Goal: Information Seeking & Learning: Learn about a topic

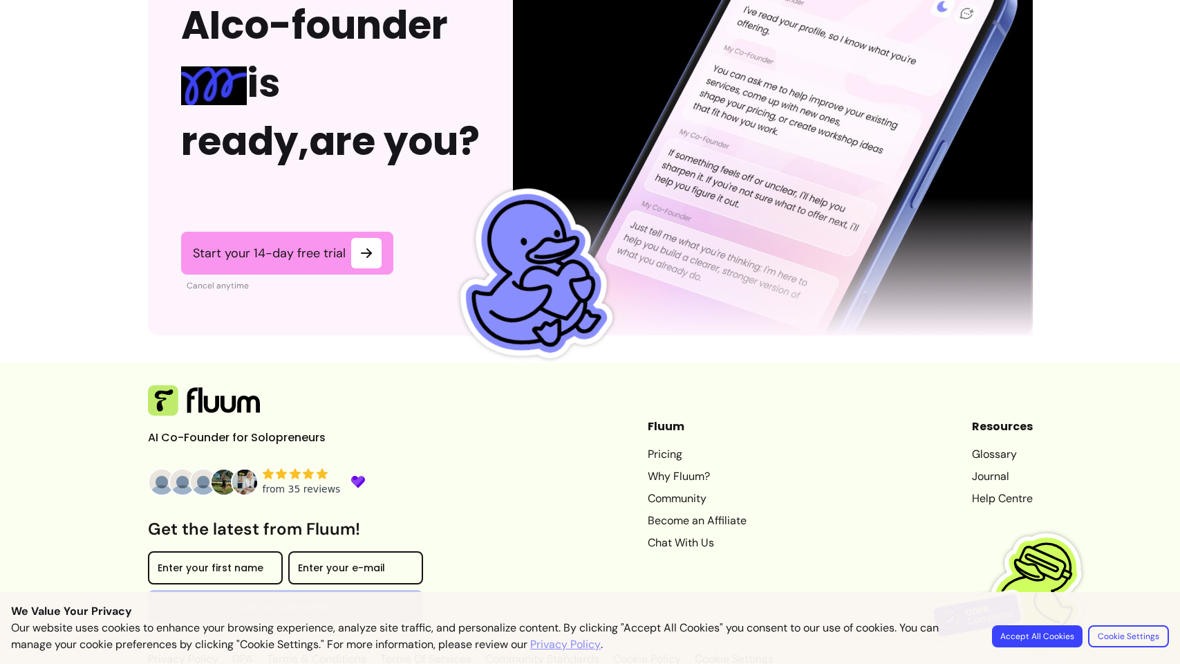
scroll to position [3549, 0]
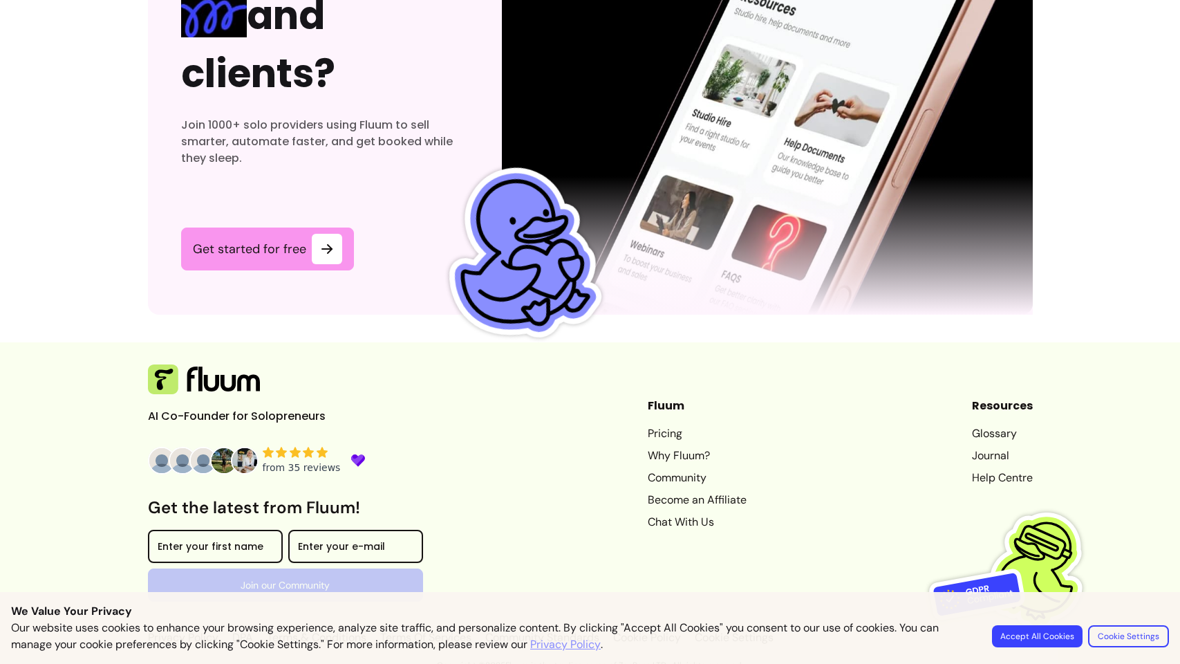
scroll to position [4287, 0]
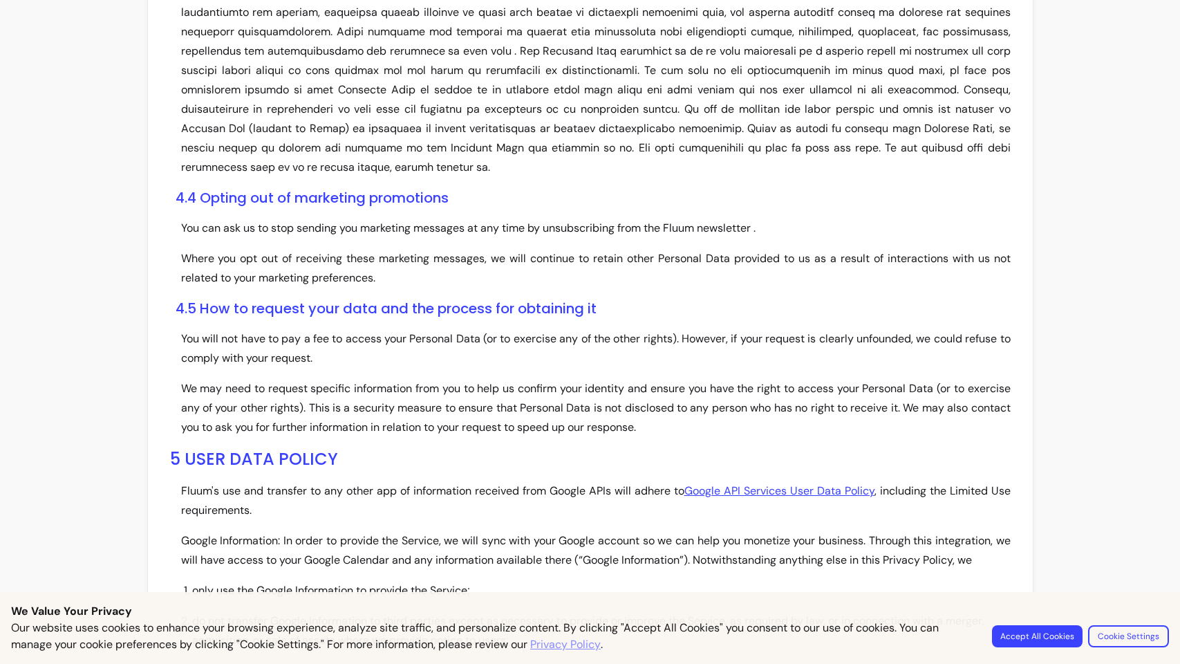
scroll to position [4442, 0]
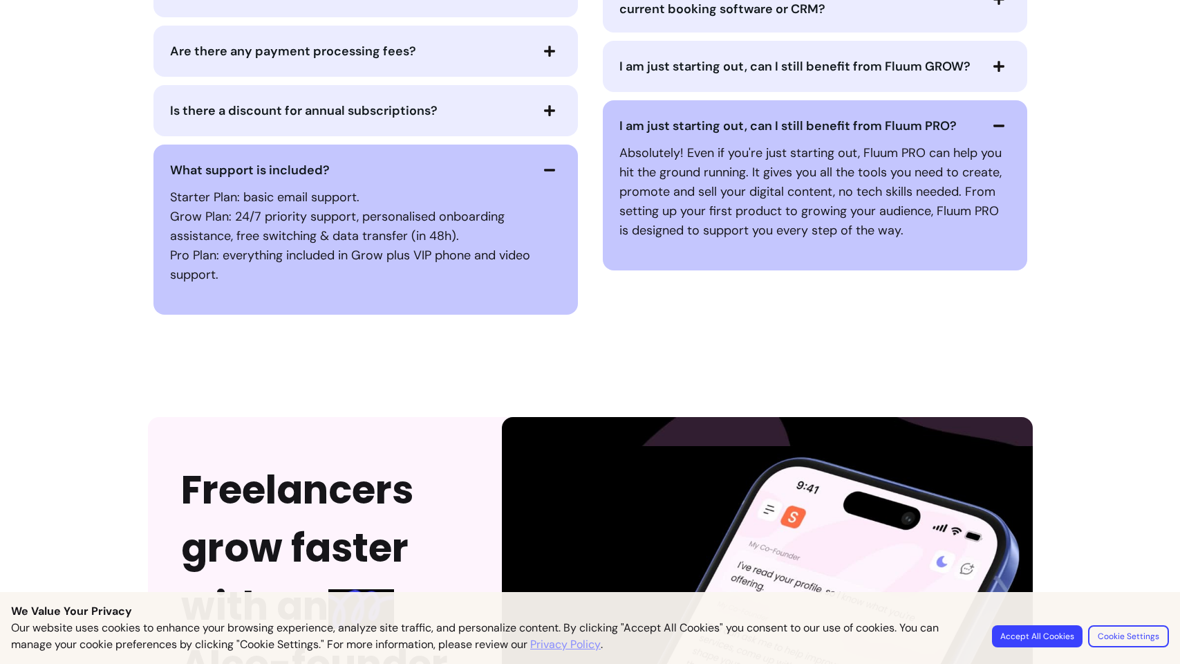
scroll to position [3807, 0]
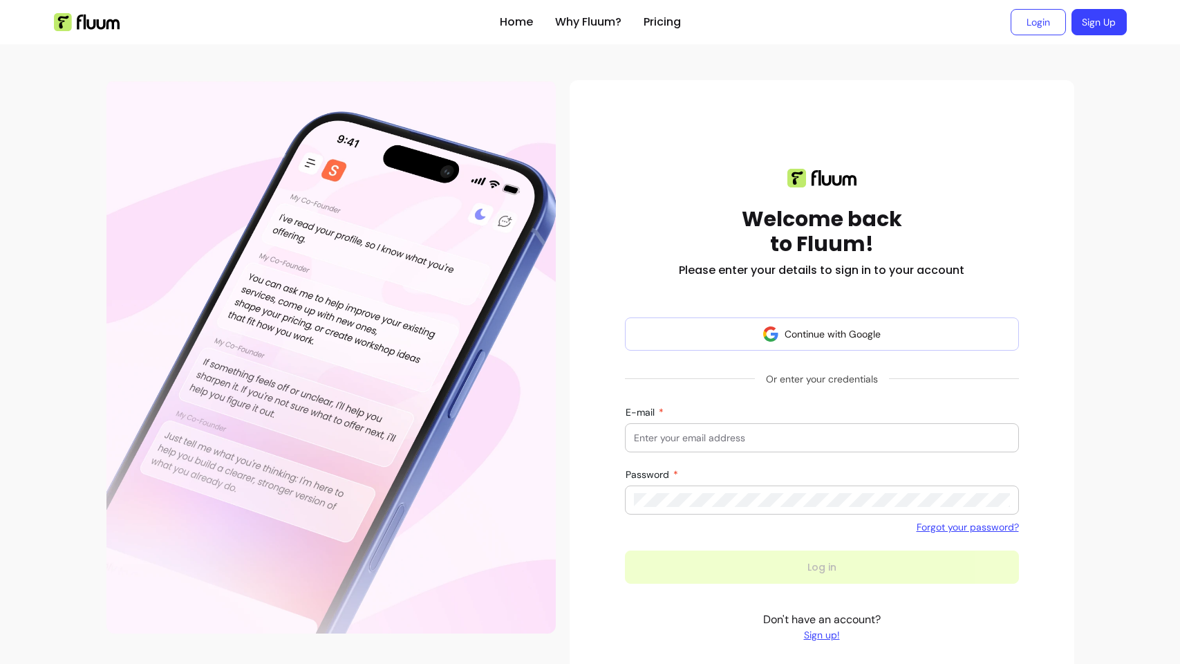
scroll to position [64, 0]
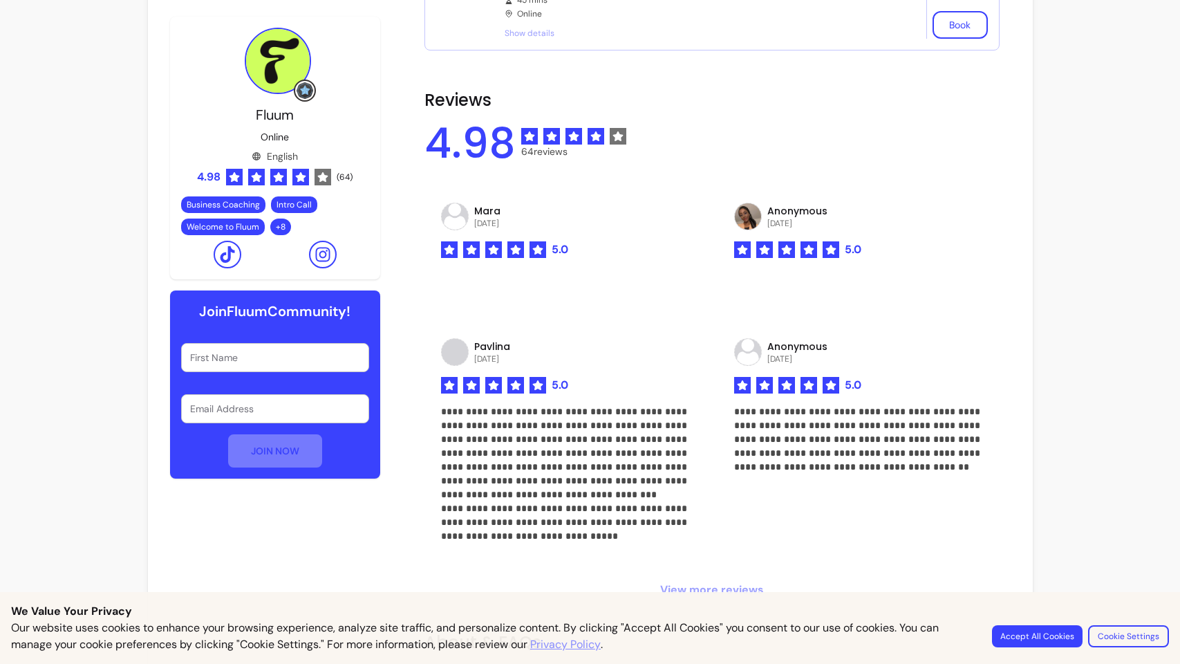
scroll to position [1212, 0]
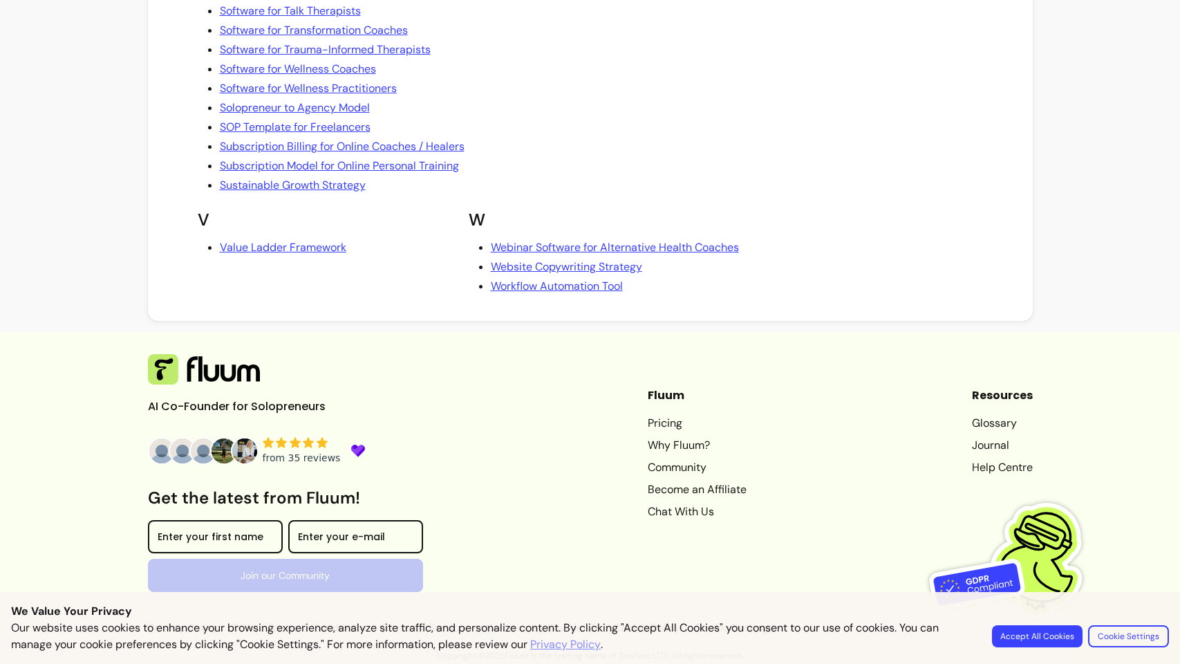
scroll to position [2583, 0]
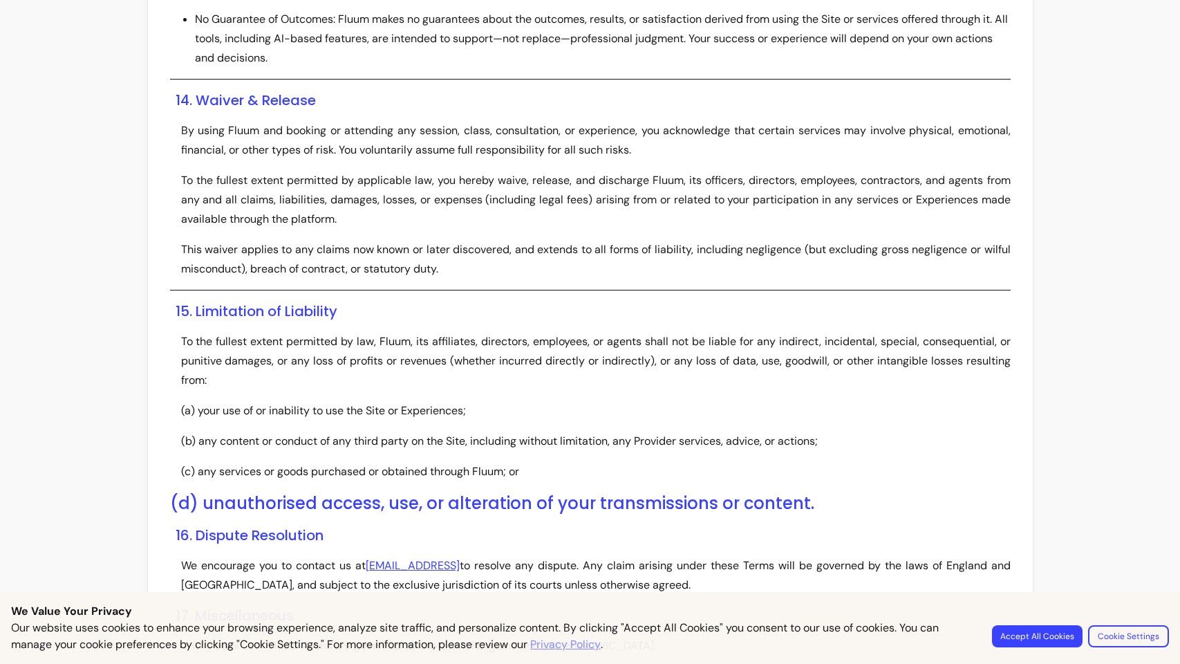
scroll to position [3773, 0]
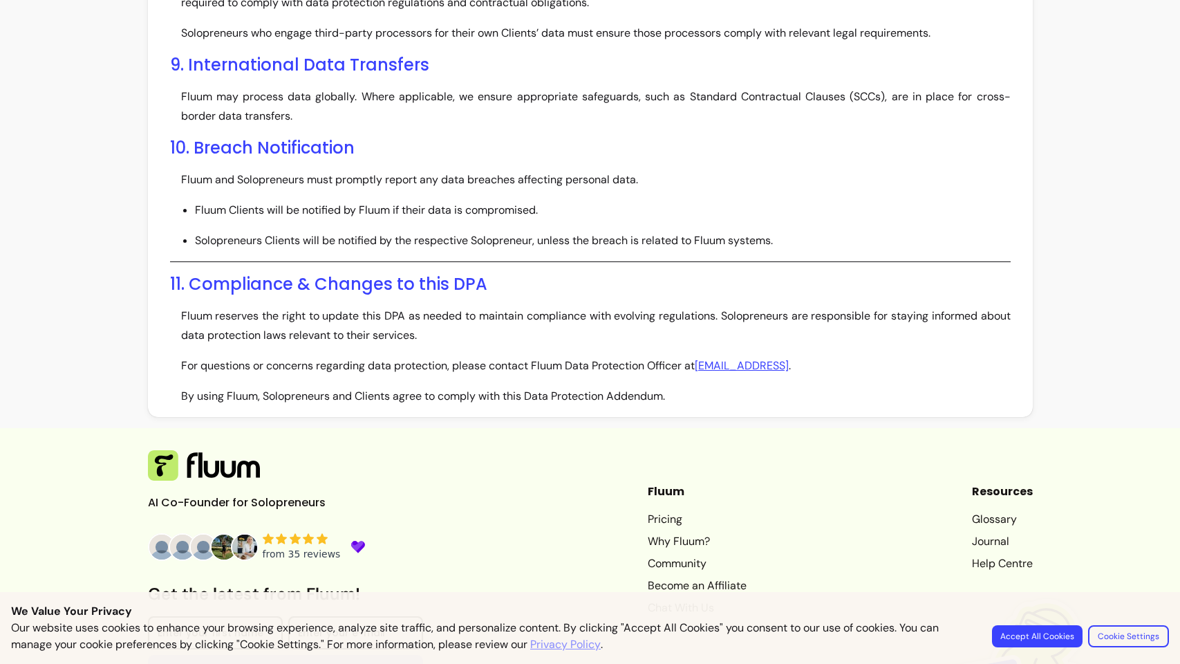
scroll to position [2010, 0]
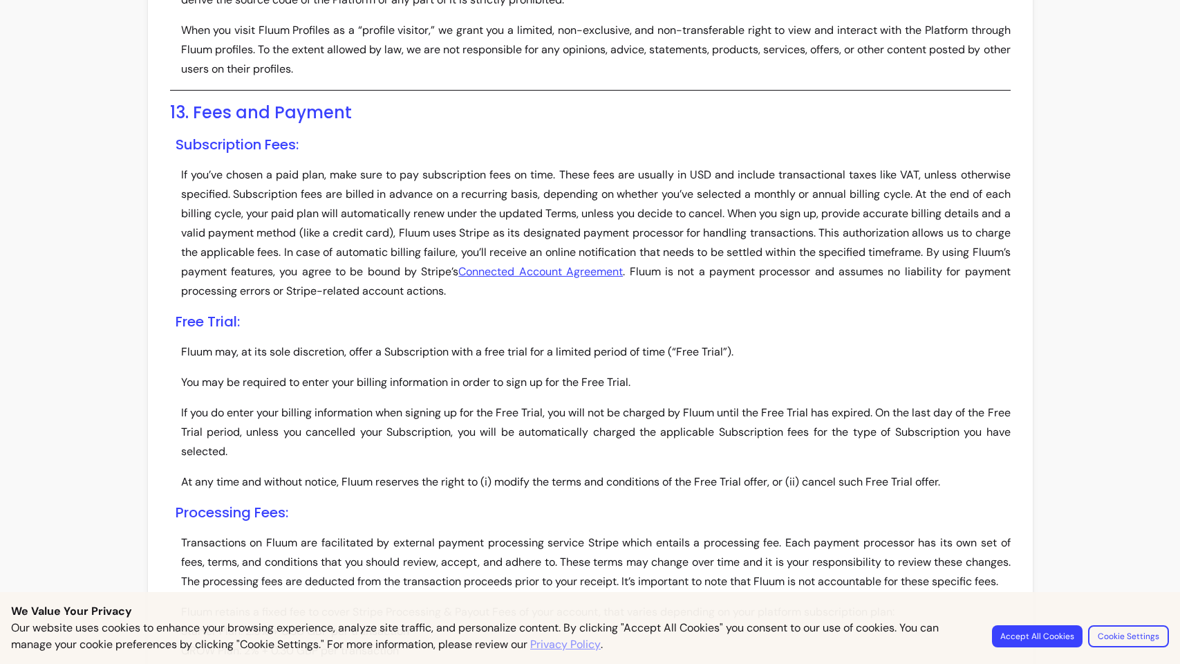
scroll to position [4442, 0]
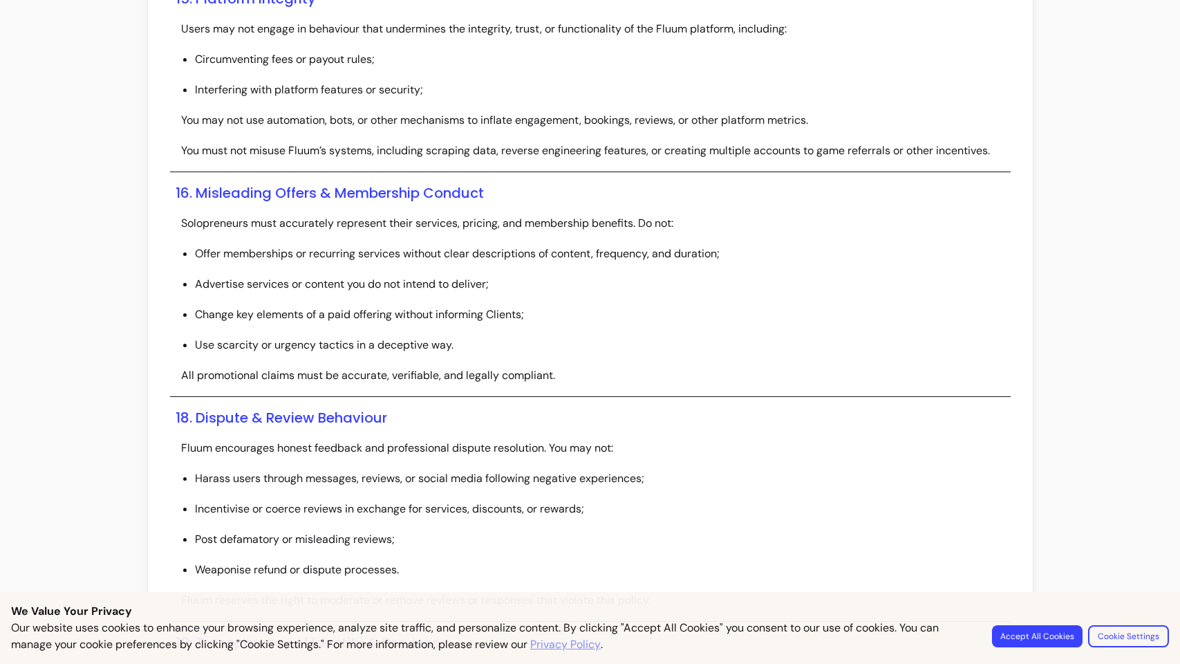
scroll to position [3109, 0]
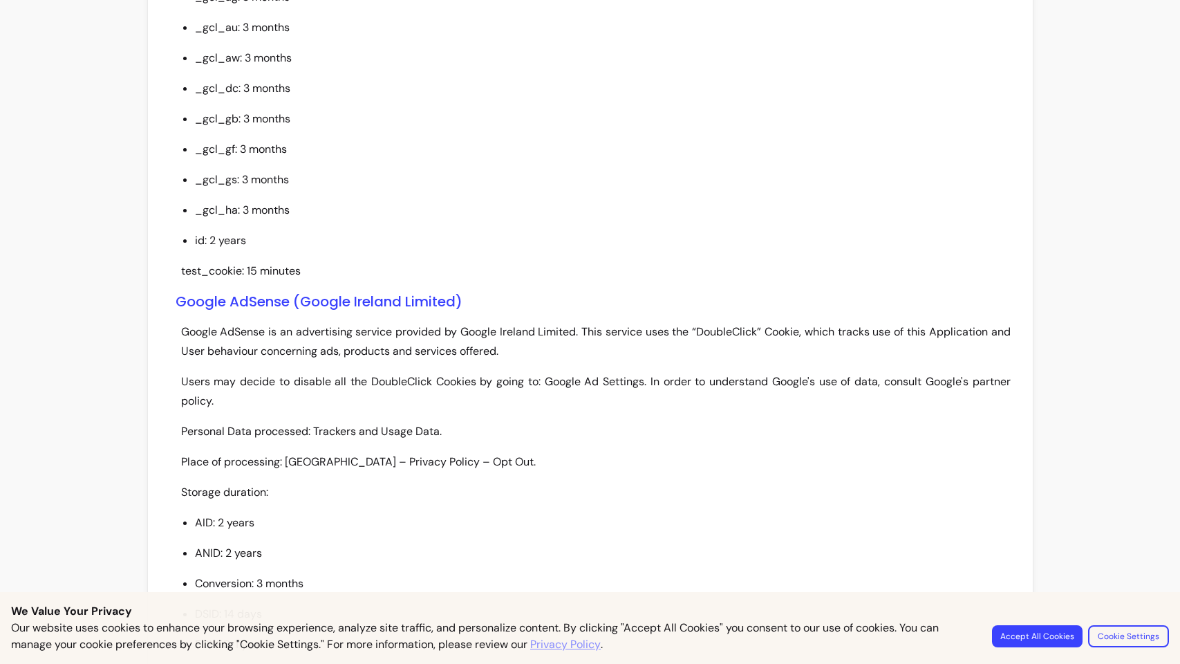
scroll to position [5077, 0]
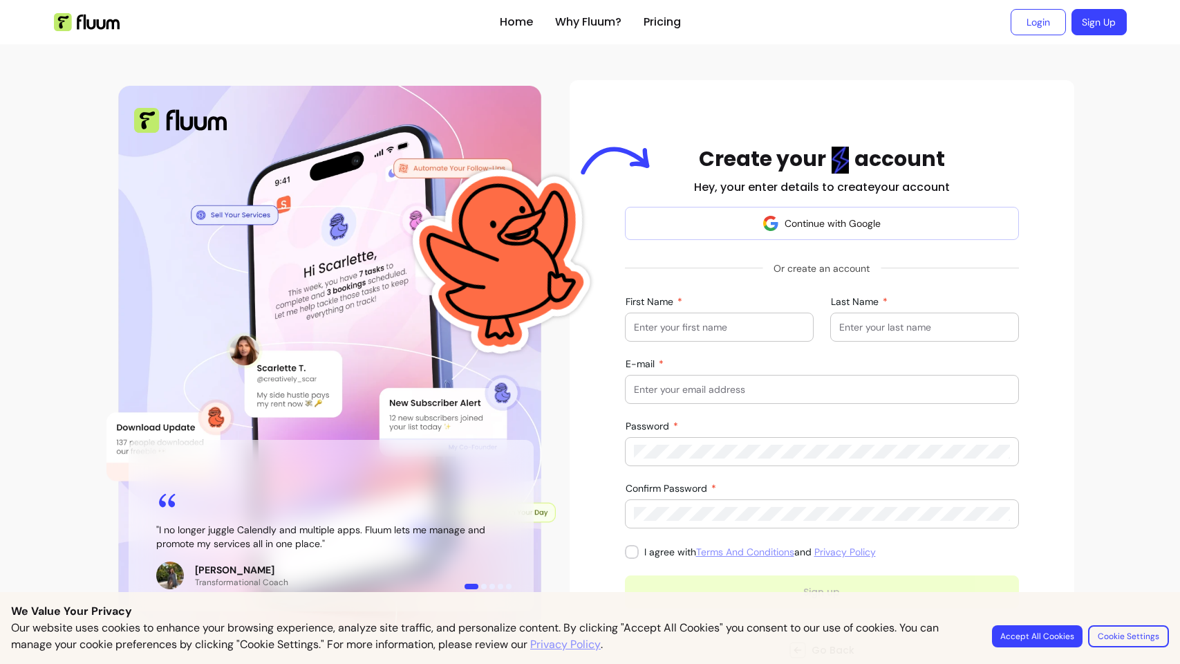
scroll to position [104, 0]
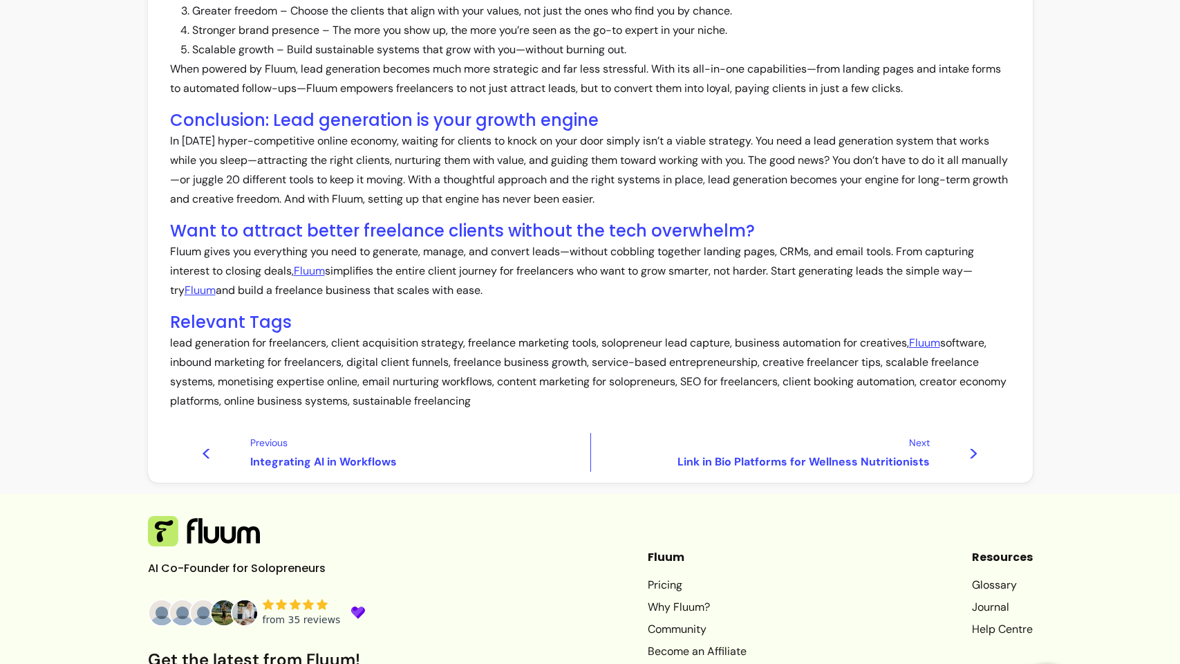
scroll to position [796, 0]
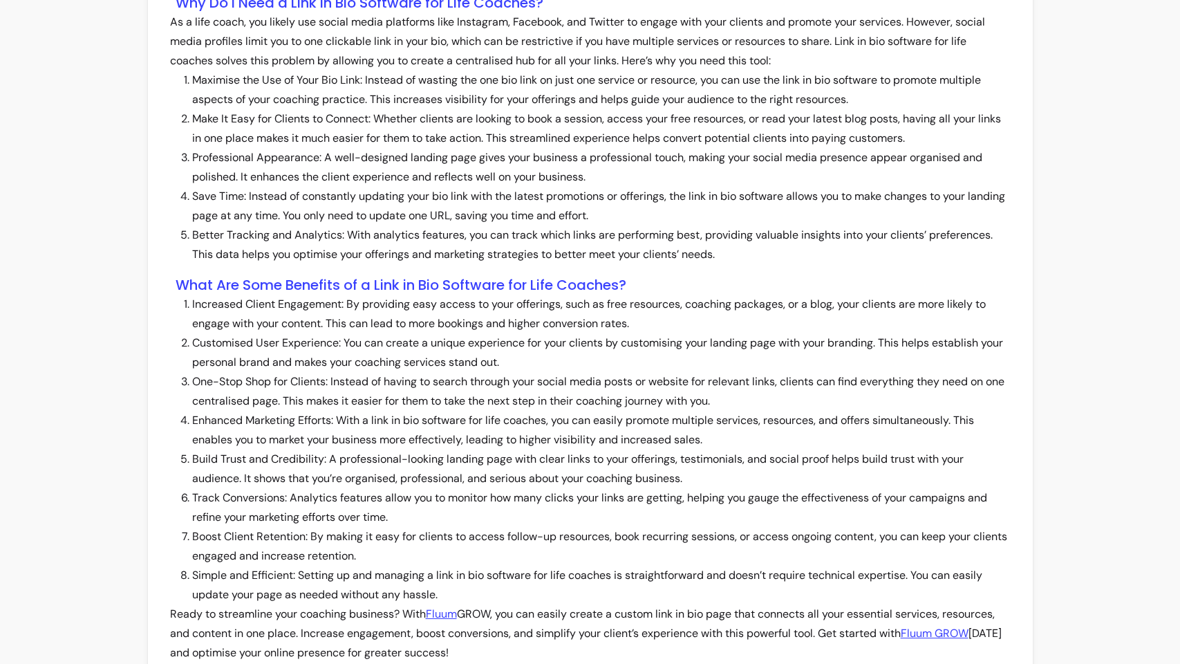
scroll to position [1156, 0]
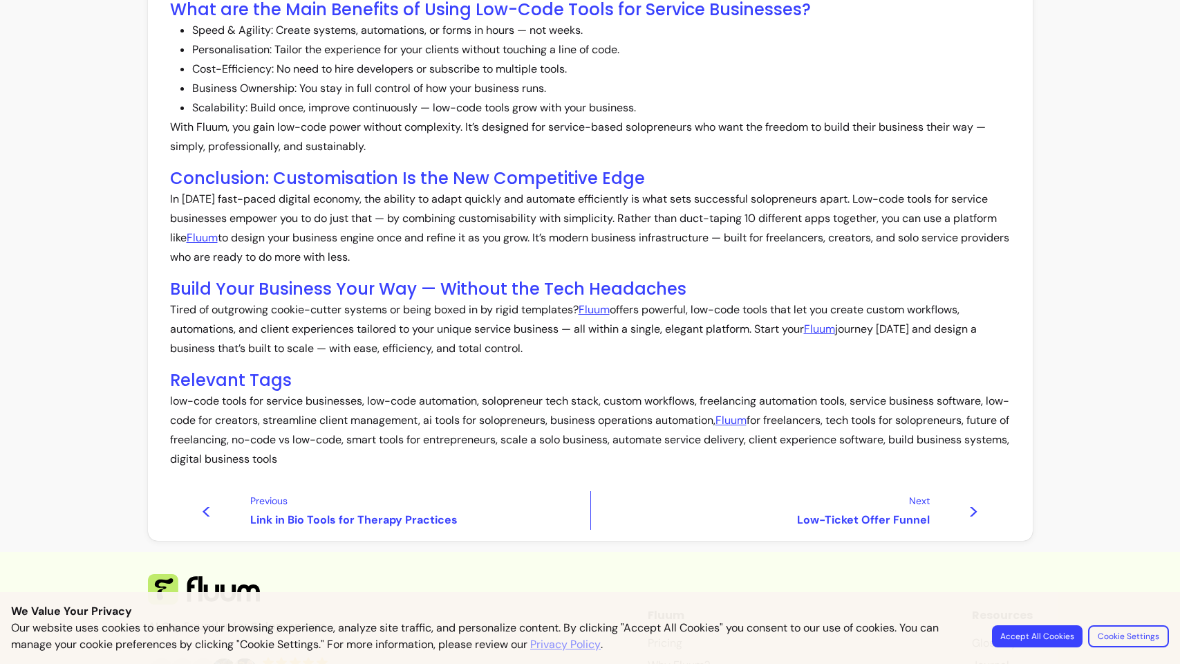
scroll to position [859, 0]
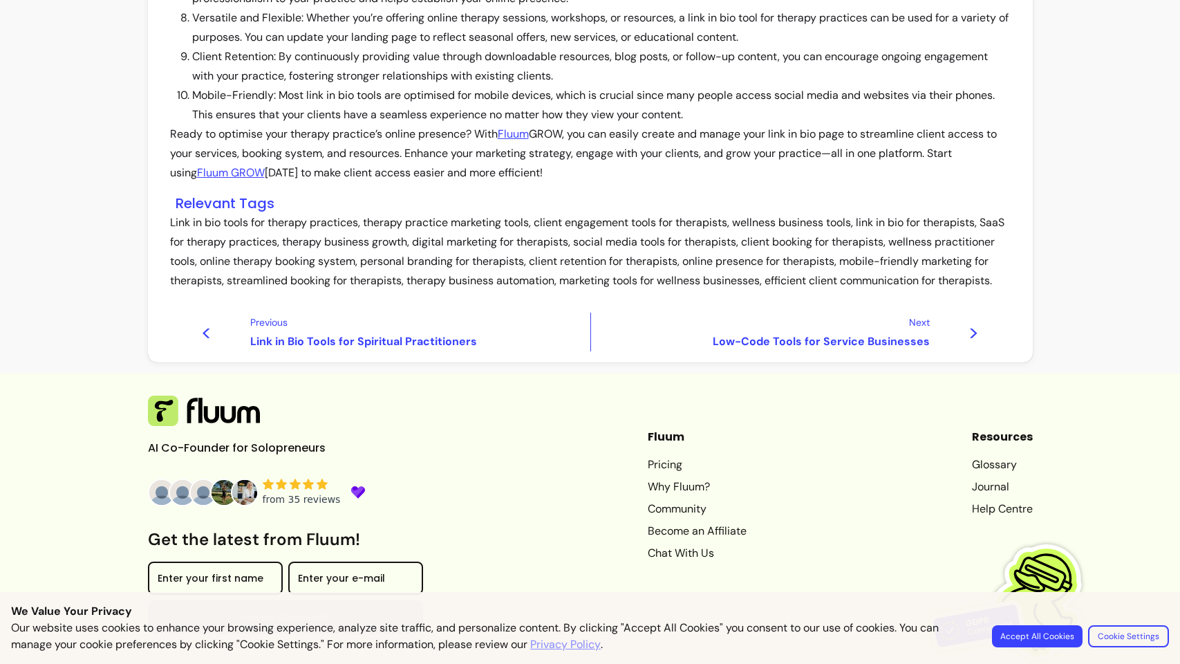
scroll to position [1331, 0]
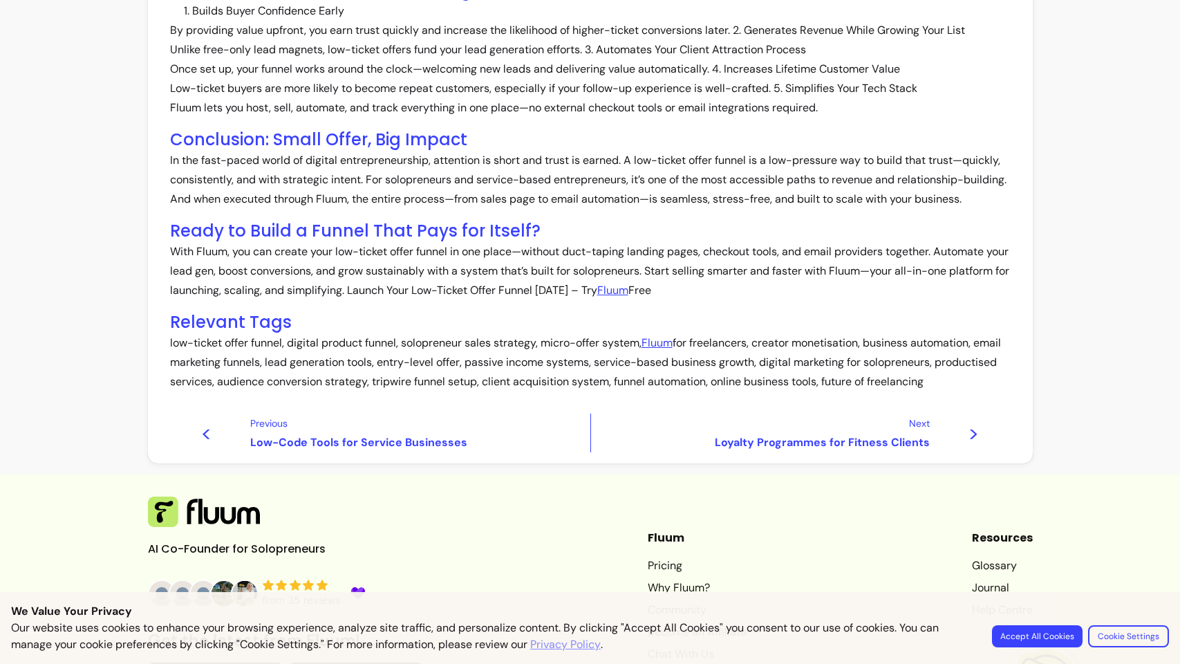
scroll to position [798, 0]
